Goal: Transaction & Acquisition: Purchase product/service

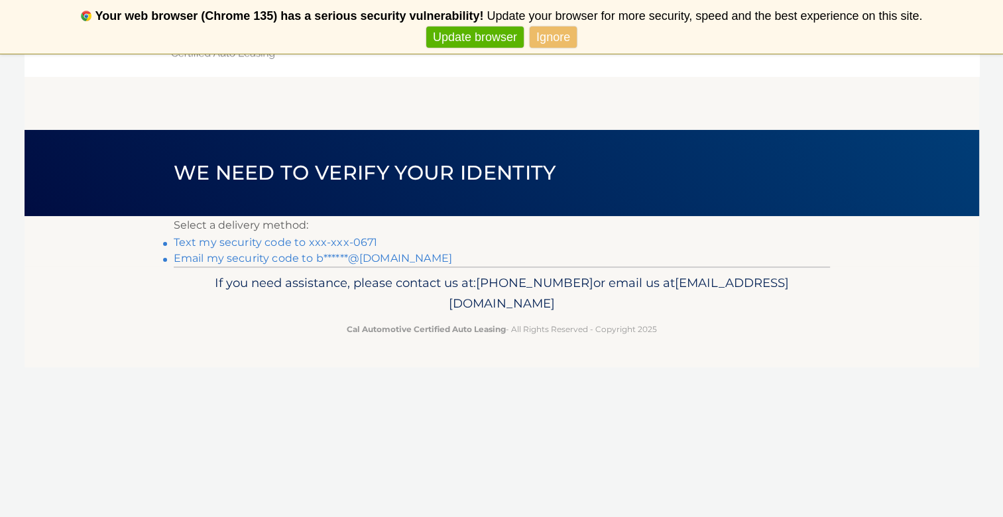
click at [275, 241] on link "Text my security code to xxx-xxx-0671" at bounding box center [276, 242] width 204 height 13
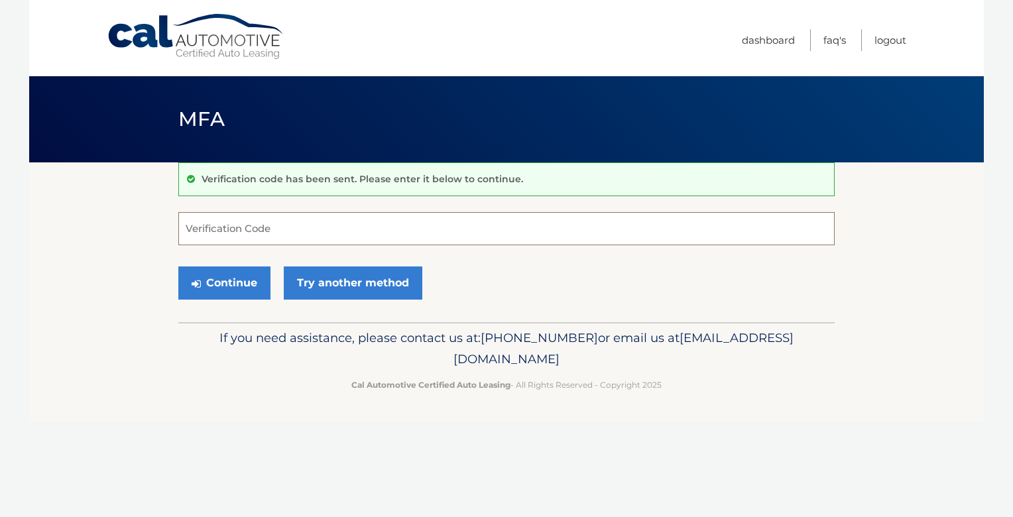
click at [190, 228] on input "Verification Code" at bounding box center [506, 228] width 656 height 33
type input "152455"
click at [212, 279] on button "Continue" at bounding box center [224, 283] width 92 height 33
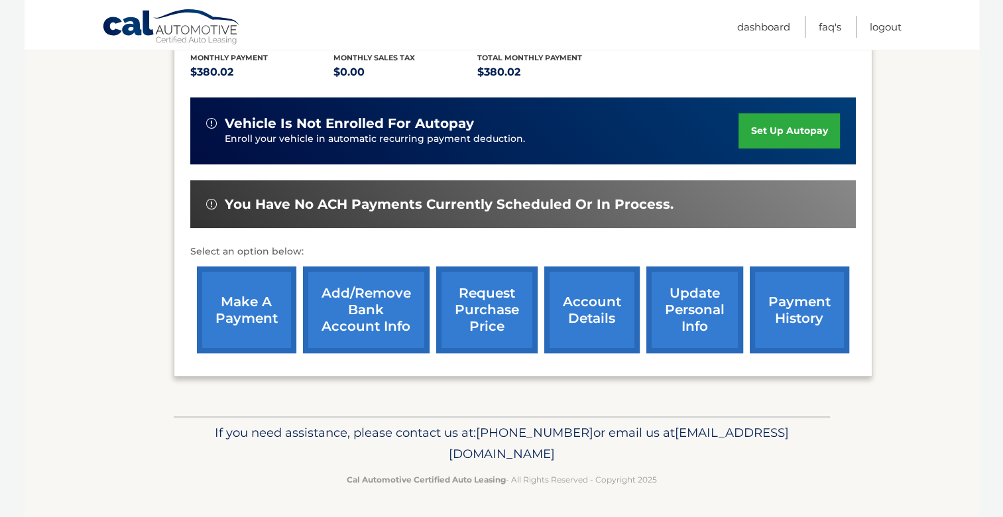
scroll to position [303, 0]
click at [234, 310] on link "make a payment" at bounding box center [246, 310] width 99 height 87
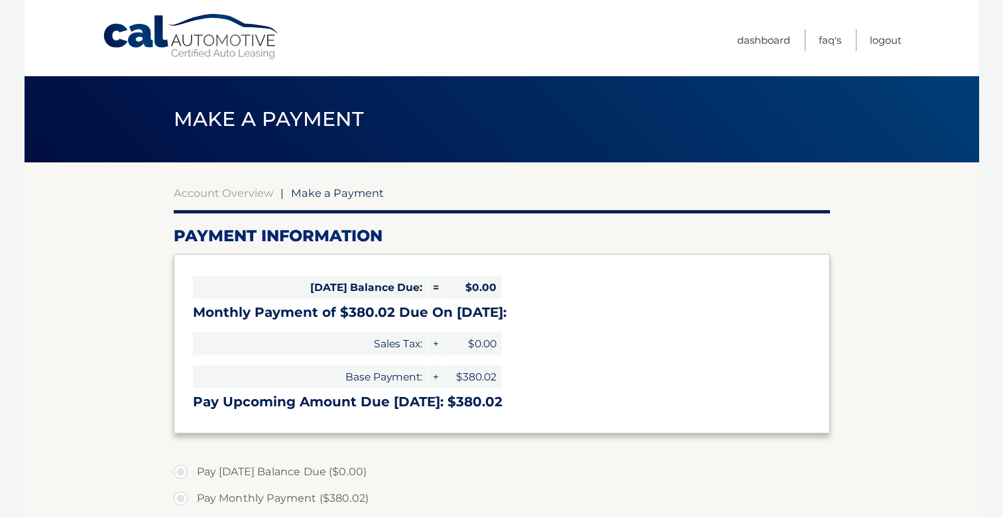
select select "MDlmYTc3ZjYtZTcxNC00YjRhLWFlMjMtYmM5NDM1ZDc0OTUy"
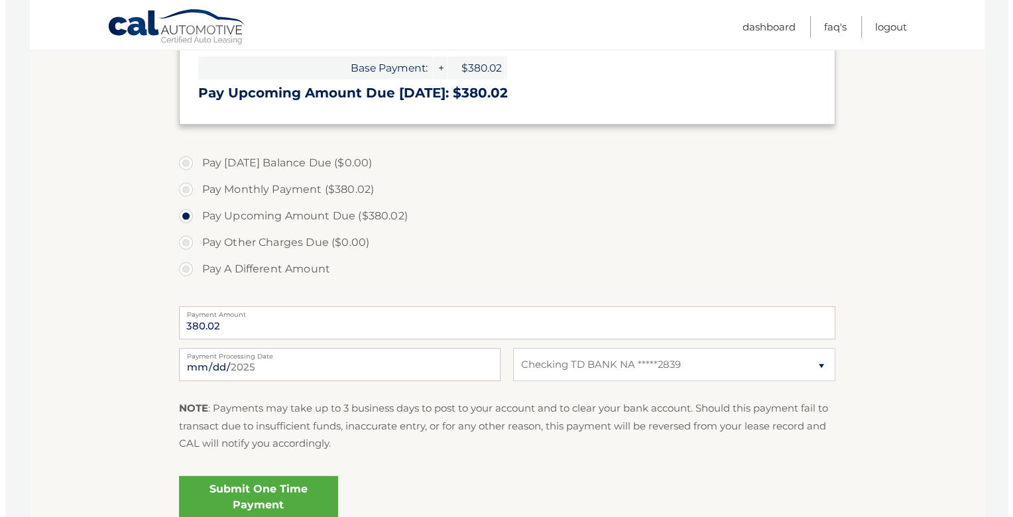
scroll to position [318, 0]
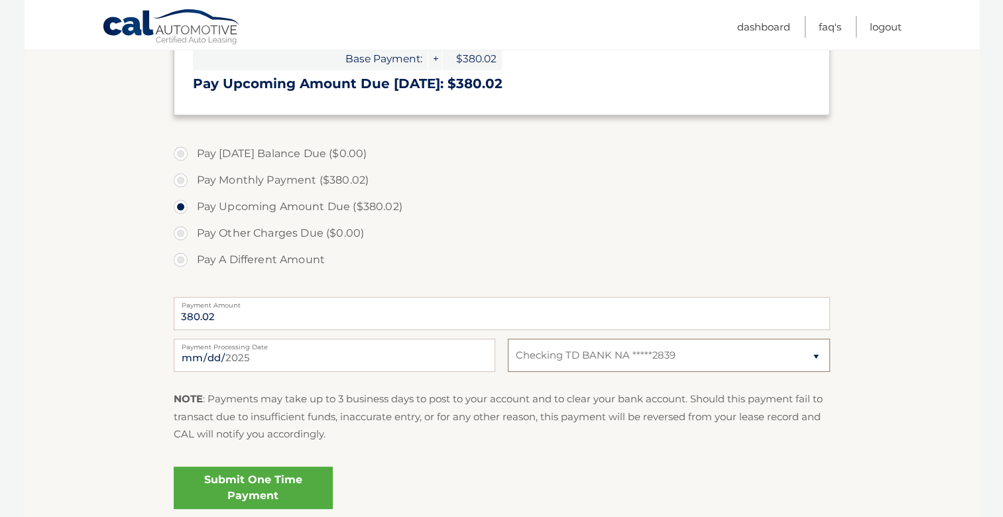
click at [813, 353] on select "Select Bank Account Checking TD BANK NA *****2839" at bounding box center [669, 355] width 322 height 33
click at [508, 339] on select "Select Bank Account Checking TD BANK NA *****2839" at bounding box center [669, 355] width 322 height 33
click at [256, 486] on link "Submit One Time Payment" at bounding box center [253, 488] width 159 height 42
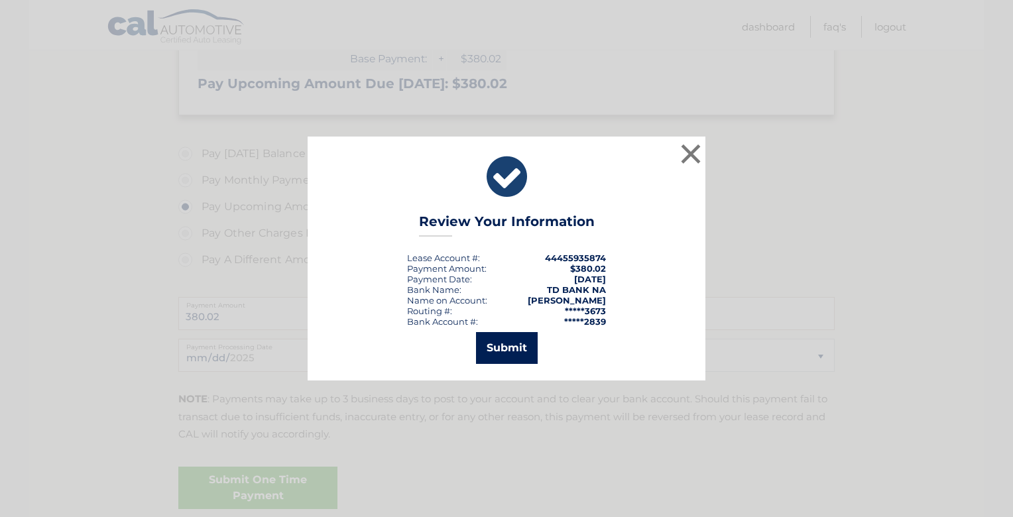
click at [503, 344] on button "Submit" at bounding box center [507, 348] width 62 height 32
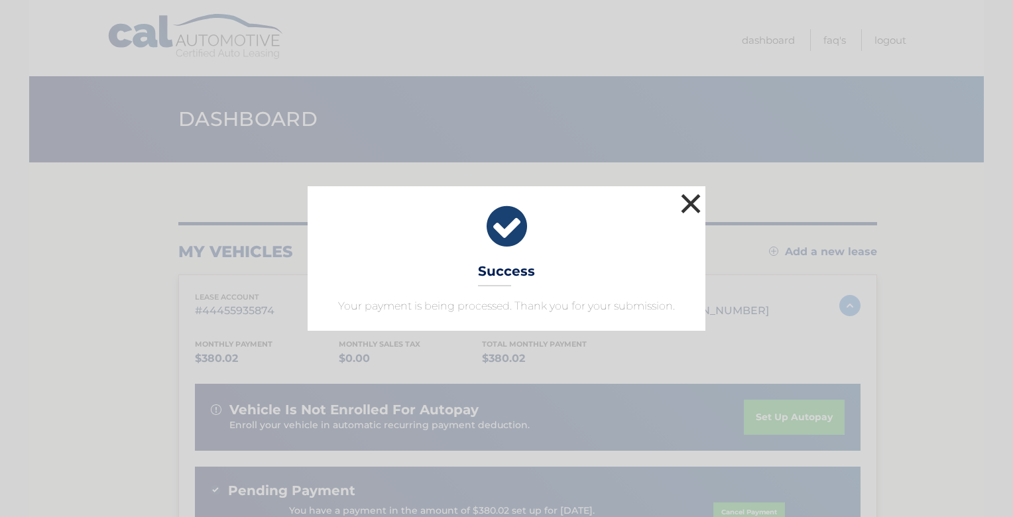
click at [691, 204] on button "×" at bounding box center [691, 203] width 27 height 27
